Goal: Task Accomplishment & Management: Use online tool/utility

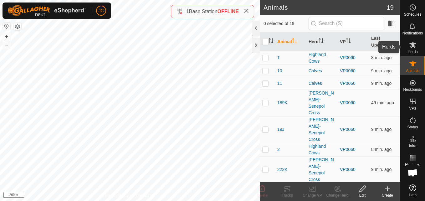
click at [412, 45] on icon at bounding box center [412, 45] width 7 height 6
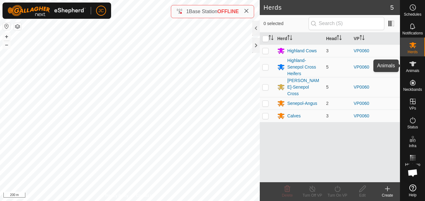
click at [419, 64] on div "Animals" at bounding box center [412, 65] width 25 height 19
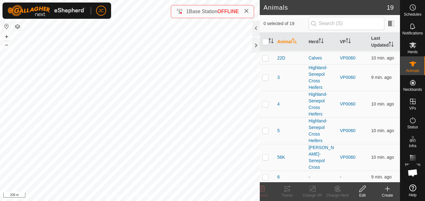
scroll to position [220, 0]
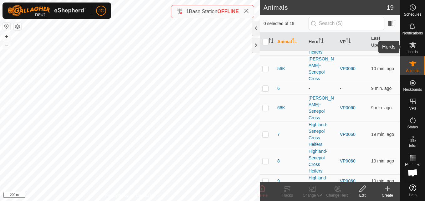
click at [409, 42] on icon at bounding box center [413, 45] width 8 height 8
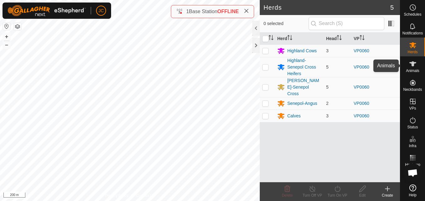
click at [409, 69] on span "Animals" at bounding box center [412, 71] width 13 height 4
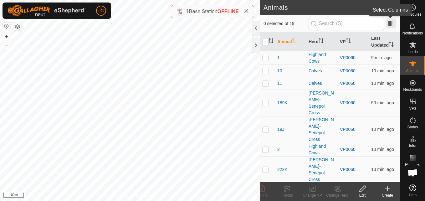
click at [392, 23] on span at bounding box center [391, 23] width 10 height 10
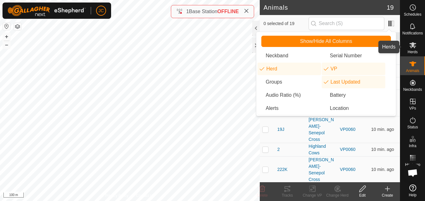
click at [410, 51] on span "Herds" at bounding box center [412, 52] width 10 height 4
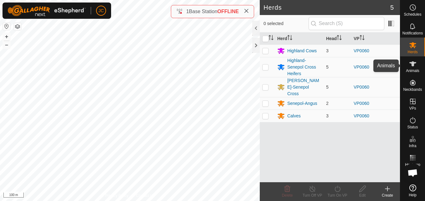
click at [412, 73] on div "Animals" at bounding box center [412, 65] width 25 height 19
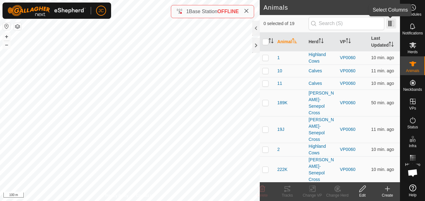
click at [390, 28] on span at bounding box center [391, 23] width 10 height 10
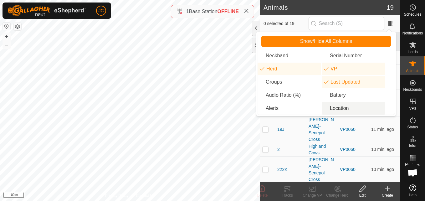
click at [352, 111] on li "Location" at bounding box center [352, 108] width 63 height 13
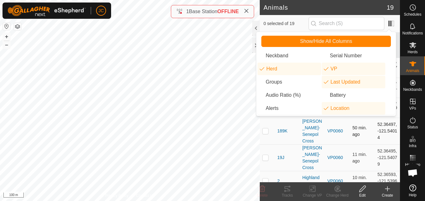
click at [365, 141] on td "50 min. ago" at bounding box center [362, 131] width 25 height 27
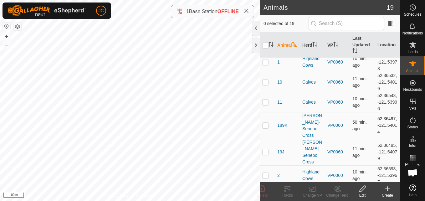
scroll to position [6, 0]
click at [392, 26] on span at bounding box center [391, 23] width 10 height 10
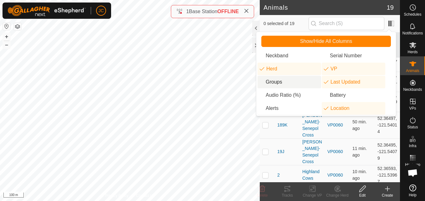
click at [295, 82] on li "Groups" at bounding box center [288, 82] width 63 height 13
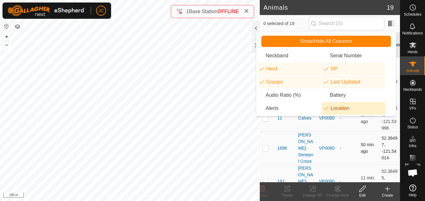
click at [352, 139] on td "-" at bounding box center [347, 147] width 21 height 33
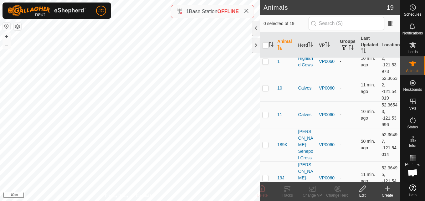
scroll to position [0, 0]
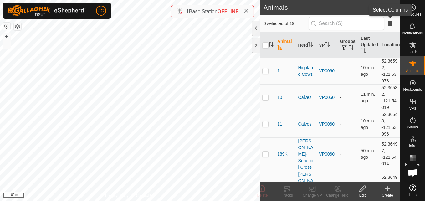
click at [394, 18] on app-column-selector at bounding box center [390, 24] width 12 height 12
click at [389, 24] on span at bounding box center [391, 23] width 10 height 10
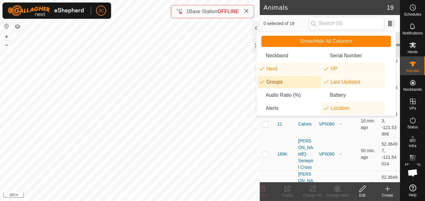
click at [284, 78] on li "Groups" at bounding box center [288, 82] width 63 height 13
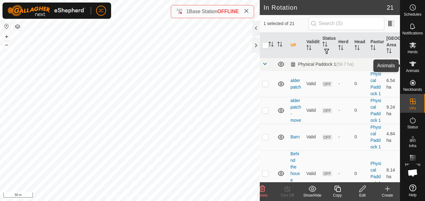
click at [411, 69] on span "Animals" at bounding box center [412, 71] width 13 height 4
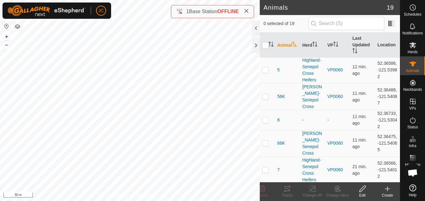
scroll to position [235, 0]
click at [359, 129] on td "11 min. ago" at bounding box center [362, 119] width 25 height 20
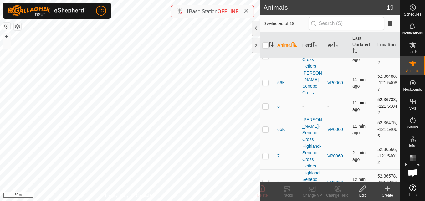
scroll to position [368, 0]
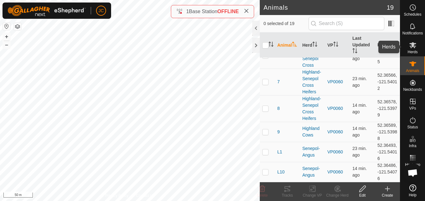
click at [417, 43] on es-mob-svg-icon at bounding box center [412, 45] width 11 height 10
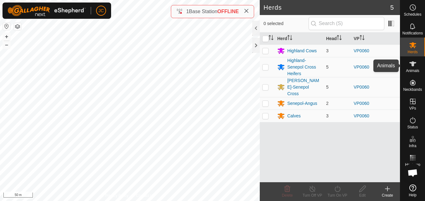
click at [417, 61] on es-animals-svg-icon at bounding box center [412, 64] width 11 height 10
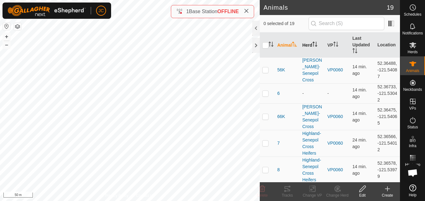
scroll to position [261, 0]
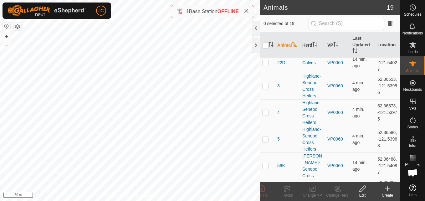
scroll to position [167, 0]
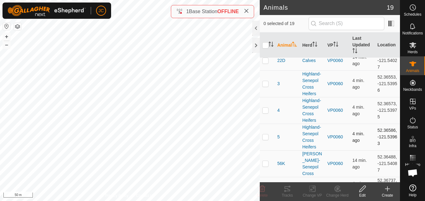
click at [383, 145] on td "52.36586, -121.53963" at bounding box center [387, 137] width 25 height 27
copy td "52.36586"
drag, startPoint x: 373, startPoint y: 160, endPoint x: 377, endPoint y: 167, distance: 8.2
click at [377, 150] on td "52.36586, -121.53963" at bounding box center [387, 137] width 25 height 27
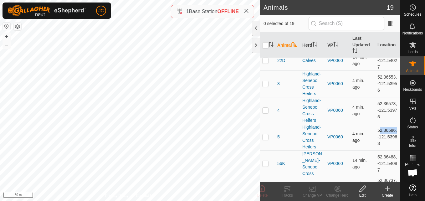
copy td "-121.53963"
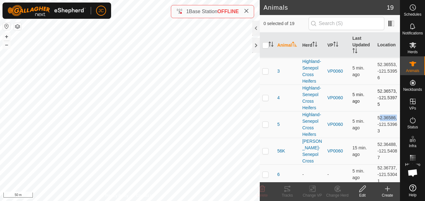
scroll to position [180, 0]
drag, startPoint x: 373, startPoint y: 134, endPoint x: 381, endPoint y: 155, distance: 23.1
click at [381, 137] on td "52.36586, -121.53963" at bounding box center [387, 123] width 25 height 27
copy td "52.36586, -121.53963"
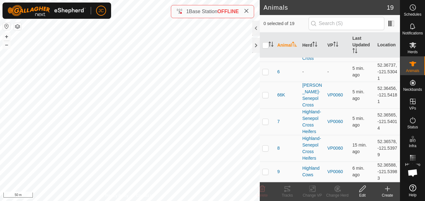
scroll to position [361, 0]
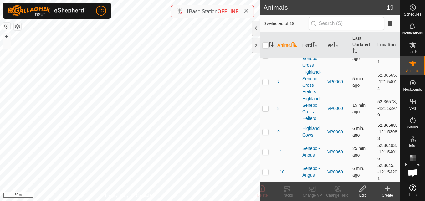
click at [376, 122] on td "52.36588, -121.53983" at bounding box center [387, 132] width 25 height 20
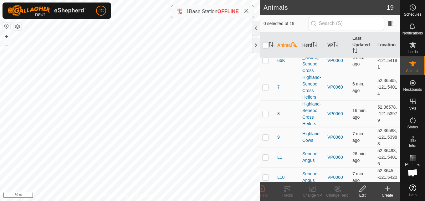
scroll to position [361, 0]
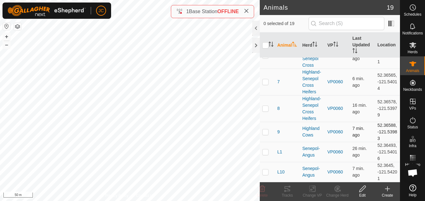
click at [378, 122] on td "52.36588, -121.53983" at bounding box center [387, 132] width 25 height 20
copy td "52.36588"
drag, startPoint x: 372, startPoint y: 125, endPoint x: 381, endPoint y: 131, distance: 11.5
click at [381, 131] on td "52.36588, -121.53983" at bounding box center [387, 132] width 25 height 20
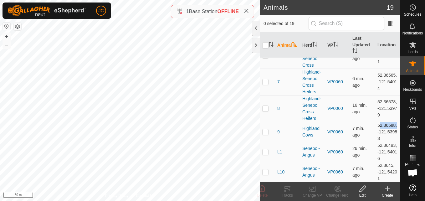
copy td "-121.53983"
drag, startPoint x: 374, startPoint y: 113, endPoint x: 385, endPoint y: 134, distance: 23.5
click at [385, 134] on td "52.36588, -121.53983" at bounding box center [387, 132] width 25 height 20
copy td "52.36588, -121.53983"
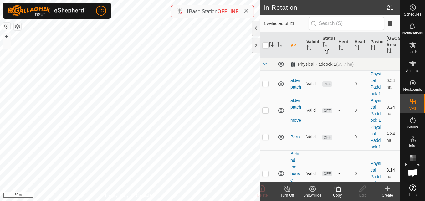
checkbox input "true"
checkbox input "false"
click at [339, 196] on div "Copy" at bounding box center [337, 195] width 25 height 6
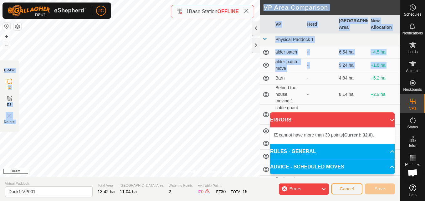
click at [250, 75] on div "Privacy Policy Contact Us Status: OFF Type: Inclusion Zone + – ⇧ i 100 m DRAW I…" at bounding box center [200, 100] width 400 height 201
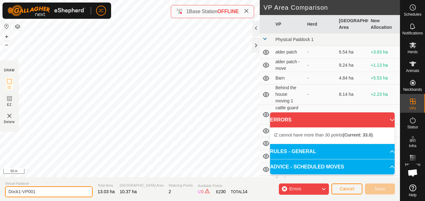
click at [42, 195] on input "Dock1-VP001" at bounding box center [49, 191] width 88 height 11
type input "Moving animals back"
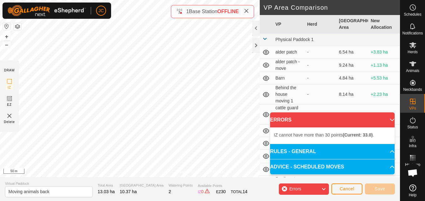
click at [0, 121] on html "JC Schedules Notifications Herds Animals Neckbands VPs Status Infra Heatmap Hel…" at bounding box center [212, 100] width 425 height 201
click at [0, 52] on html "JC Schedules Notifications Herds Animals Neckbands VPs Status Infra Heatmap Hel…" at bounding box center [212, 100] width 425 height 201
click at [8, 68] on div "Privacy Policy Contact Us Status: OFF Type: Inclusion Zone + – ⇧ i 50 m DRAW IZ…" at bounding box center [200, 100] width 400 height 201
click at [293, 118] on body "JC Schedules Notifications Herds Animals Neckbands VPs Status Infra Heatmap Hel…" at bounding box center [212, 100] width 425 height 201
click at [310, 135] on span "IZ cannot have more than 30 points (Current: 35.0) ." at bounding box center [324, 134] width 100 height 5
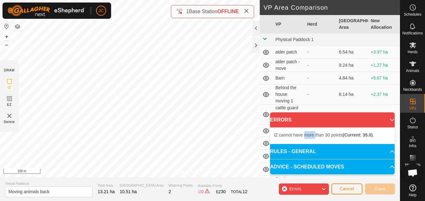
click at [310, 135] on span "IZ cannot have more than 30 points (Current: 35.0) ." at bounding box center [324, 134] width 100 height 5
drag, startPoint x: 310, startPoint y: 135, endPoint x: 286, endPoint y: 138, distance: 23.9
click at [286, 138] on li "IZ cannot have more than 30 points (Current: 35.0) ." at bounding box center [332, 135] width 117 height 8
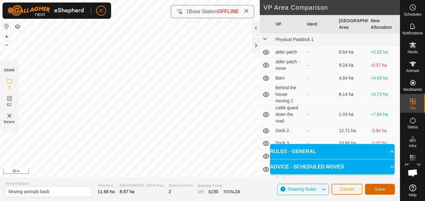
click at [390, 193] on button "Save" at bounding box center [380, 189] width 30 height 11
